Goal: Communication & Community: Ask a question

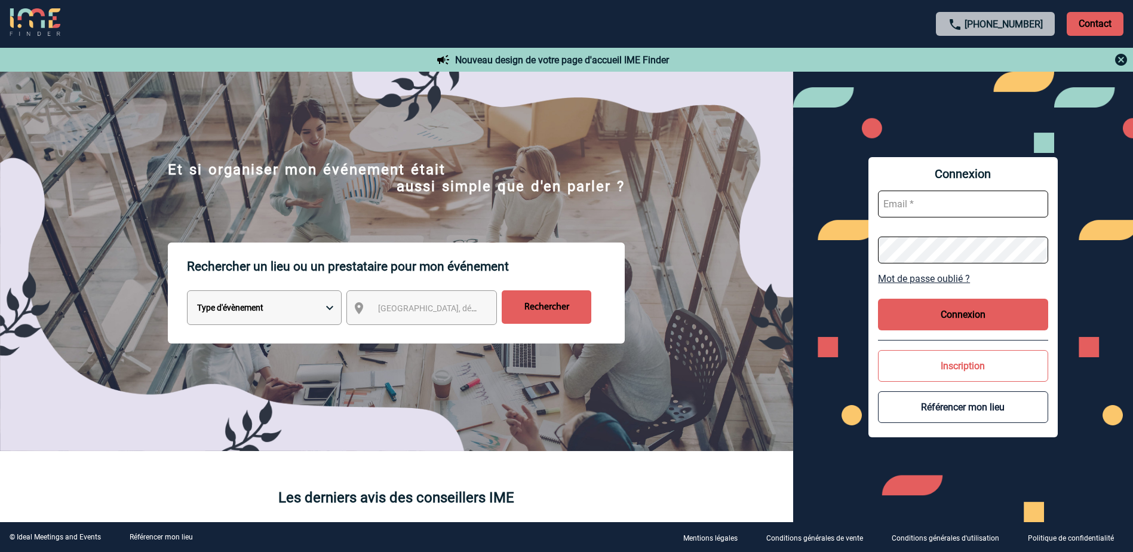
click at [937, 213] on input "text" at bounding box center [963, 204] width 170 height 27
type input "nadia.kada@abeille-assurances.fr"
click at [971, 311] on button "Connexion" at bounding box center [963, 315] width 170 height 32
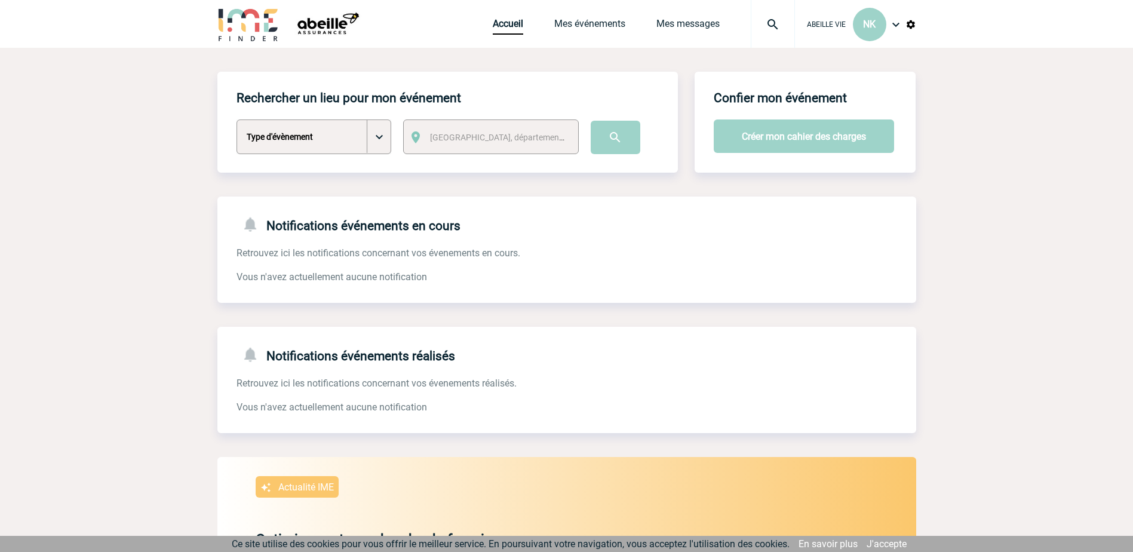
click at [897, 26] on img at bounding box center [896, 24] width 14 height 14
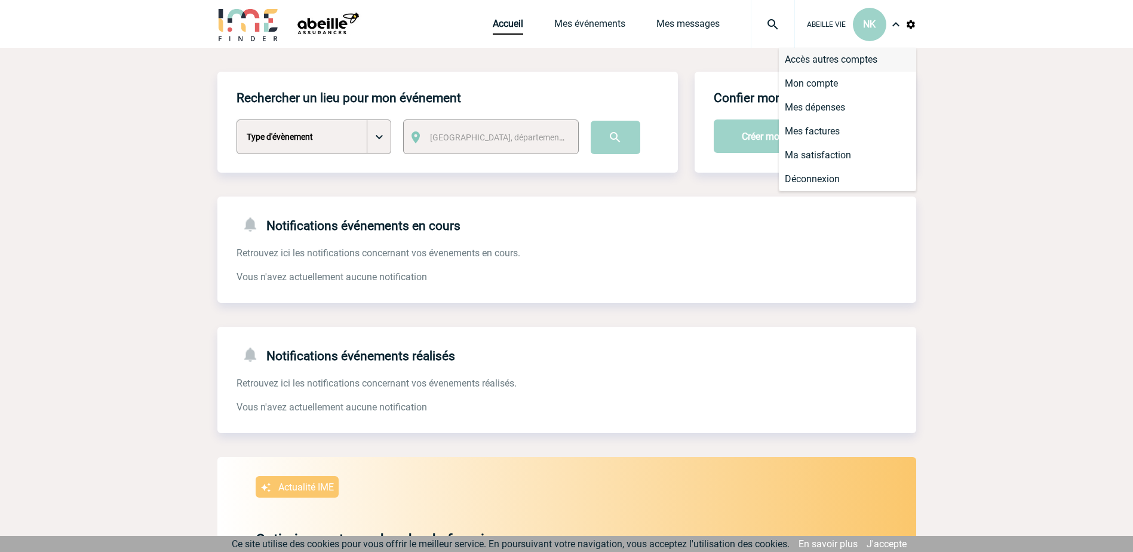
click at [872, 59] on li "Accès autres comptes" at bounding box center [847, 60] width 137 height 24
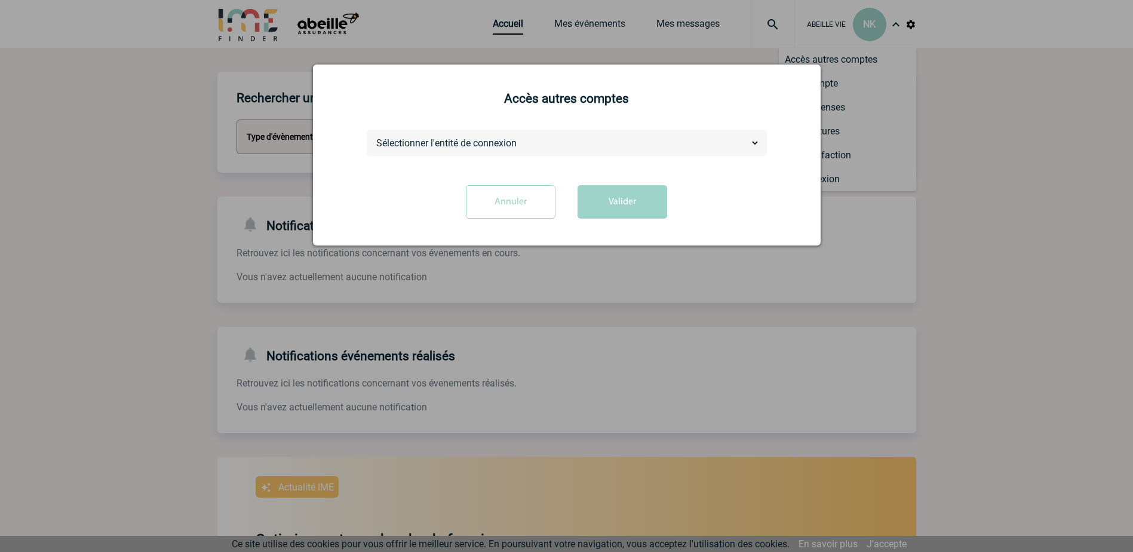
click at [753, 145] on select "Sélectionner l'entité de connexion ABEILLE ASSURANCES HOLDING ABEILLE IARD & SA…" at bounding box center [567, 143] width 386 height 13
select select "105390"
click at [374, 137] on select "Sélectionner l'entité de connexion ABEILLE ASSURANCES HOLDING ABEILLE IARD & SA…" at bounding box center [567, 143] width 386 height 13
click at [624, 202] on button "Valider" at bounding box center [623, 201] width 90 height 33
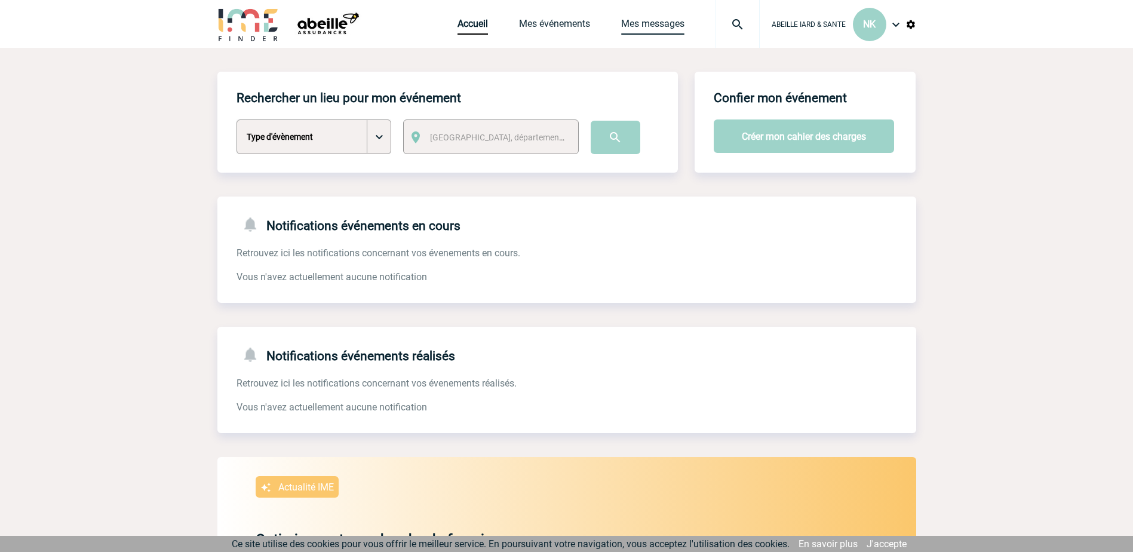
click at [651, 20] on link "Mes messages" at bounding box center [652, 26] width 63 height 17
